Goal: Information Seeking & Learning: Check status

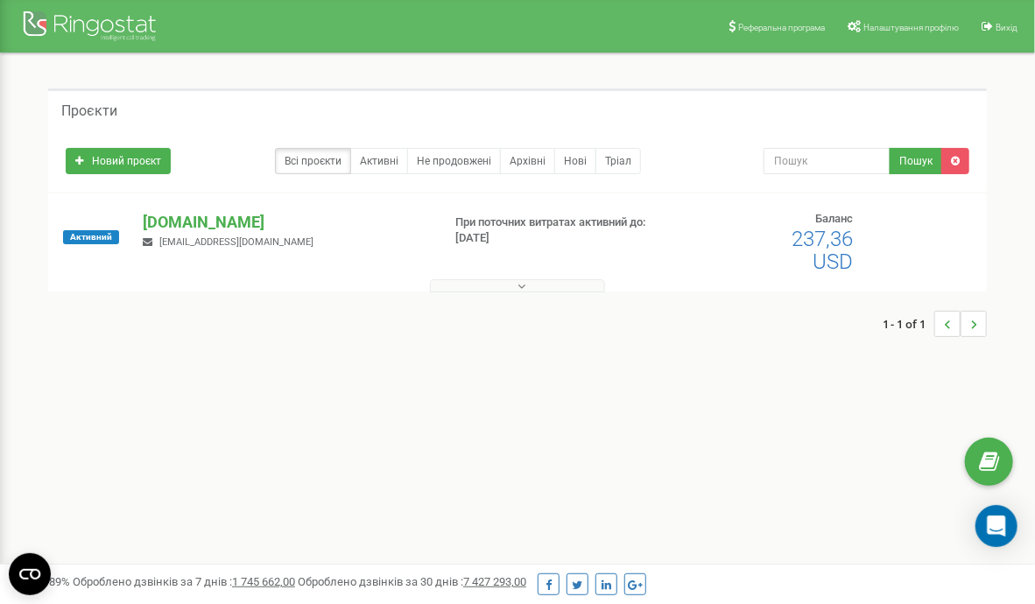
click at [207, 224] on p "[DOMAIN_NAME]" at bounding box center [286, 222] width 284 height 23
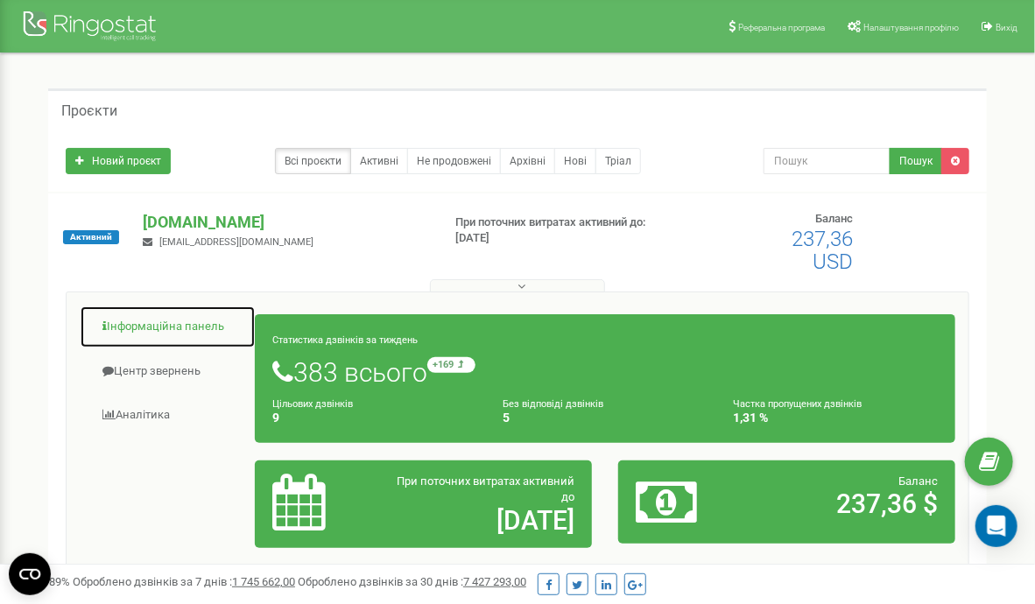
click at [179, 326] on link "Інформаційна панель" at bounding box center [168, 327] width 176 height 43
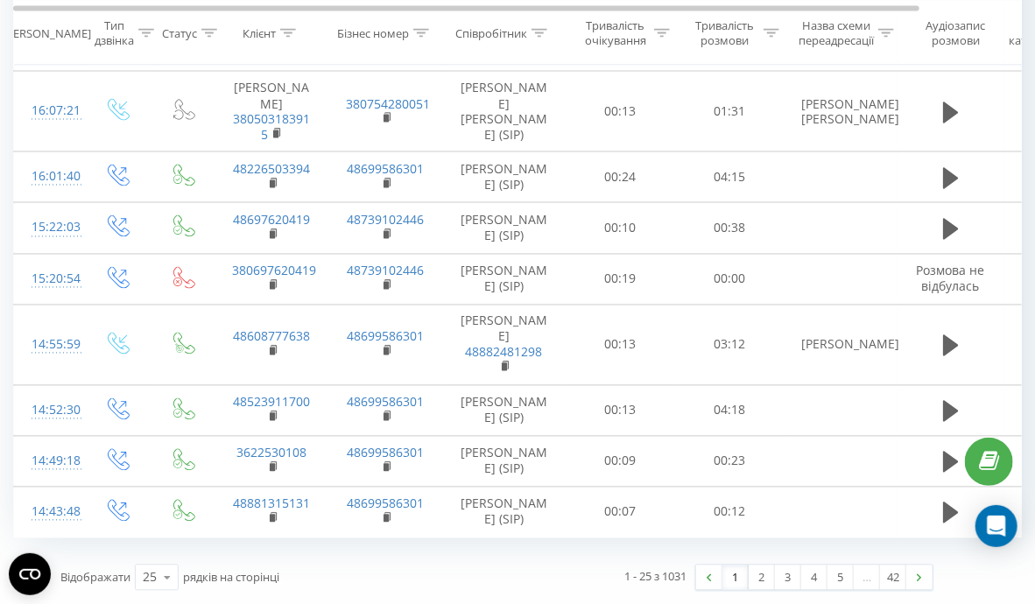
scroll to position [1353, 0]
click at [760, 572] on link "2" at bounding box center [761, 578] width 26 height 25
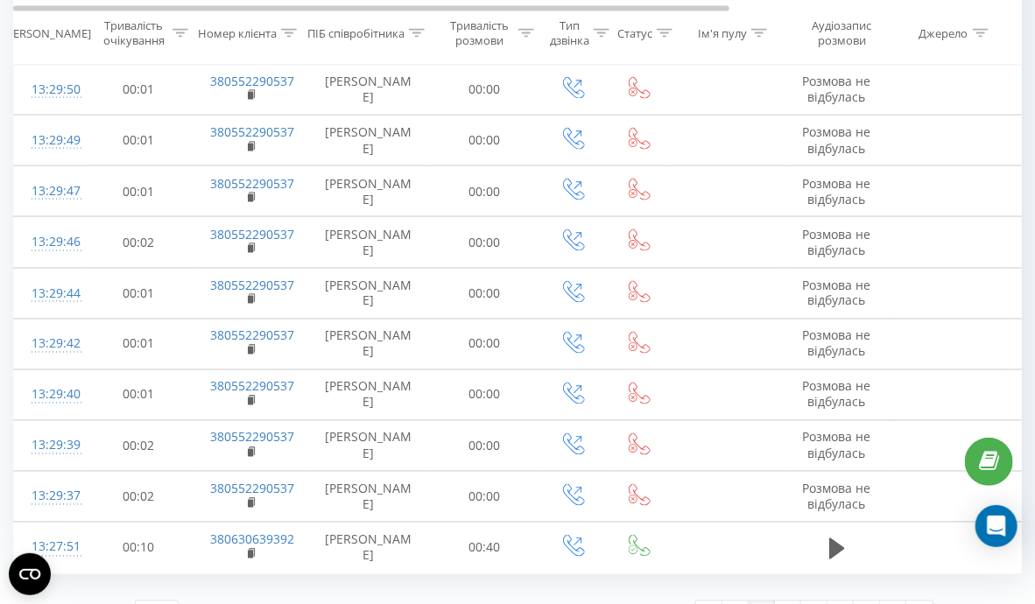
scroll to position [991, 0]
click at [788, 601] on link "3" at bounding box center [788, 613] width 26 height 25
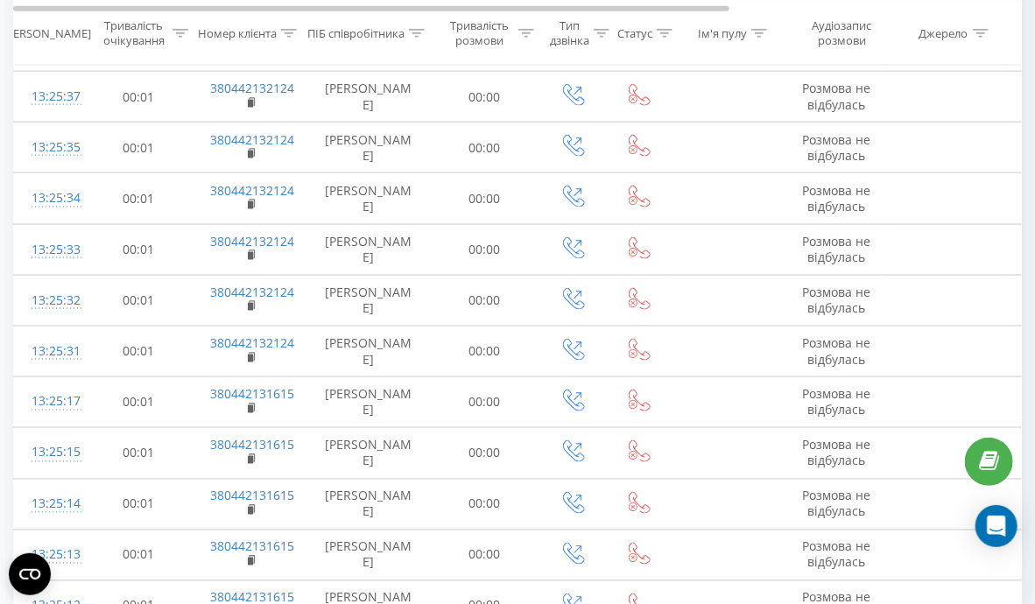
scroll to position [991, 0]
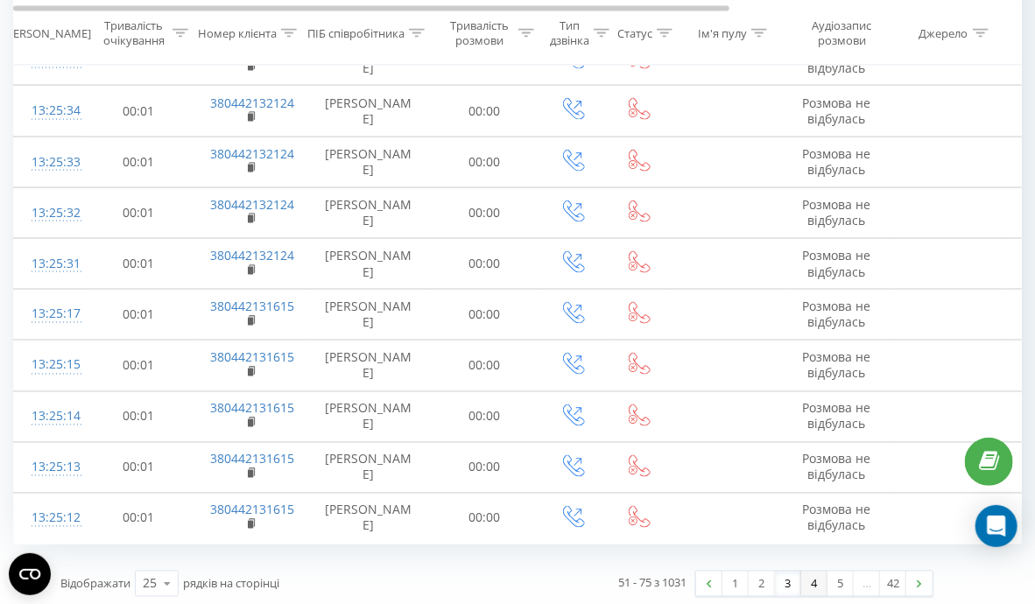
click at [815, 577] on link "4" at bounding box center [814, 584] width 26 height 25
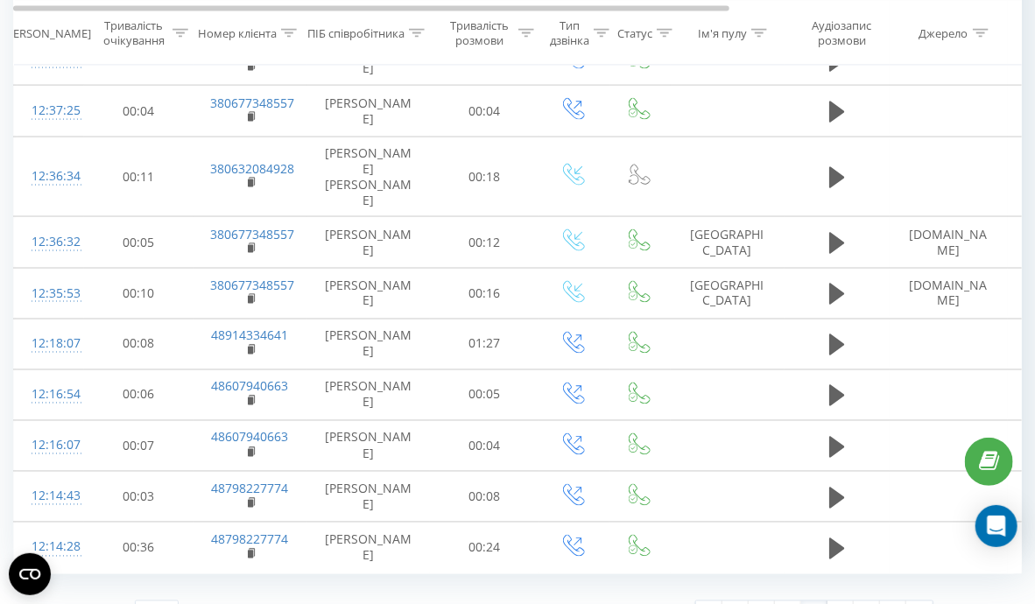
scroll to position [991, 0]
click at [841, 601] on link "5" at bounding box center [840, 613] width 26 height 25
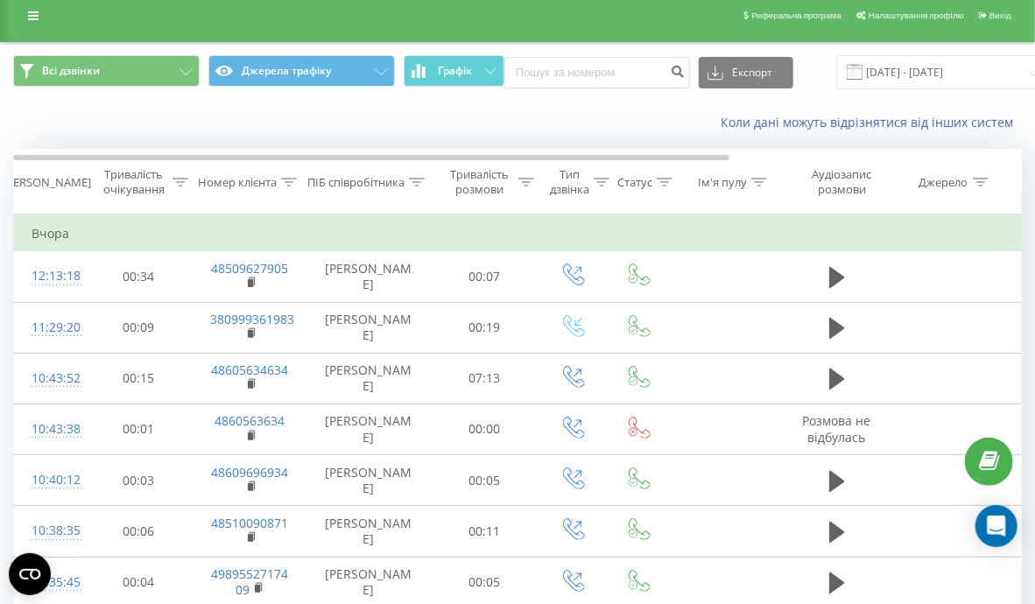
scroll to position [98, 0]
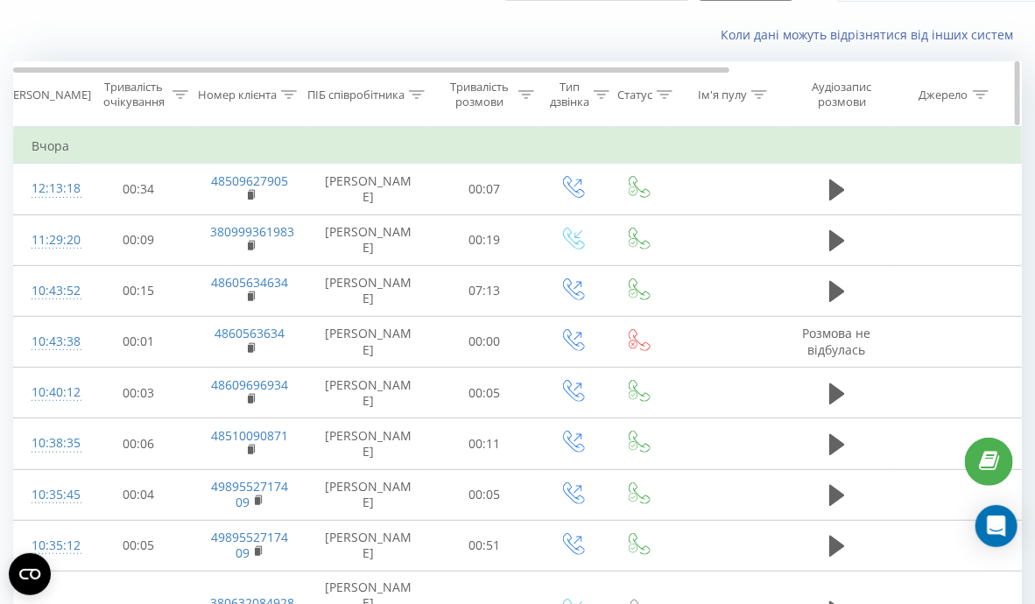
click at [382, 96] on div "ПІБ співробітника" at bounding box center [355, 95] width 97 height 15
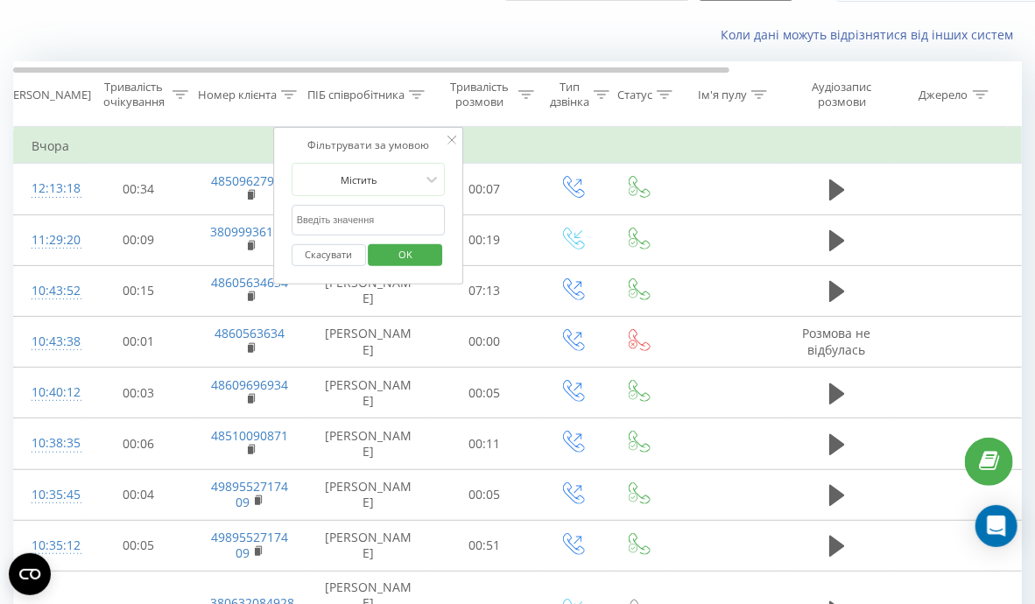
click at [386, 217] on input "text" at bounding box center [369, 220] width 154 height 31
type input "іван"
click at [394, 253] on span "OK" at bounding box center [405, 254] width 49 height 27
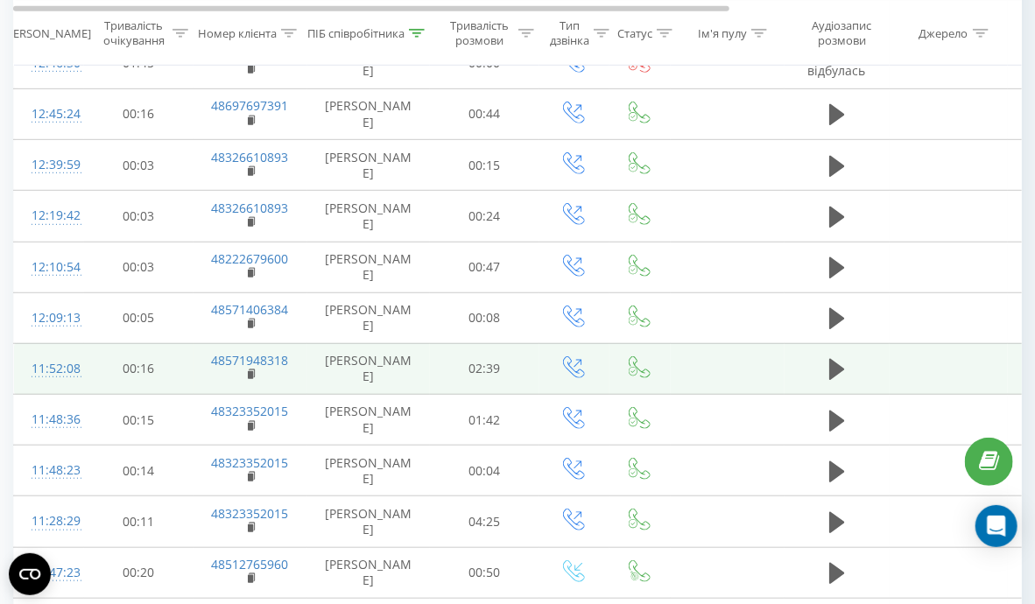
scroll to position [151, 0]
